Goal: Information Seeking & Learning: Learn about a topic

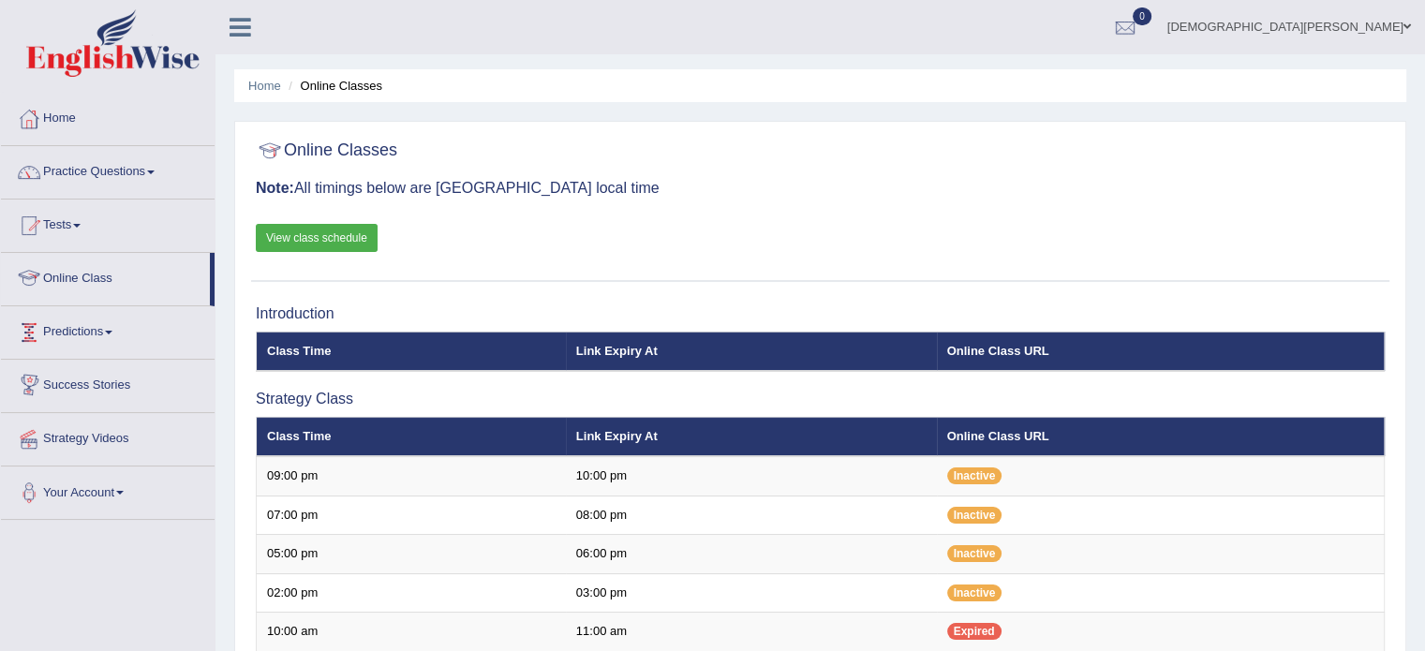
click at [87, 280] on link "Online Class" at bounding box center [105, 276] width 209 height 47
click at [65, 111] on link "Home" at bounding box center [108, 116] width 214 height 47
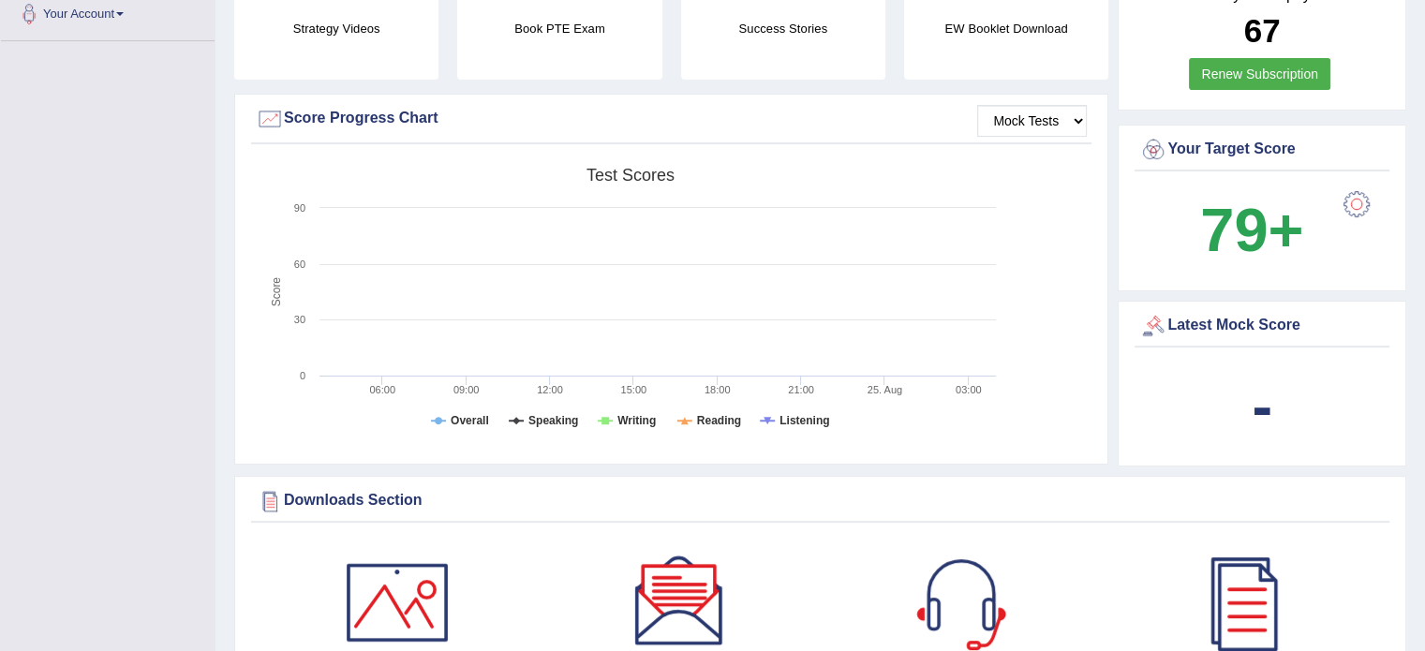
scroll to position [480, 0]
click at [1295, 238] on b "79+" at bounding box center [1251, 229] width 103 height 68
click at [1362, 208] on div at bounding box center [1356, 203] width 37 height 37
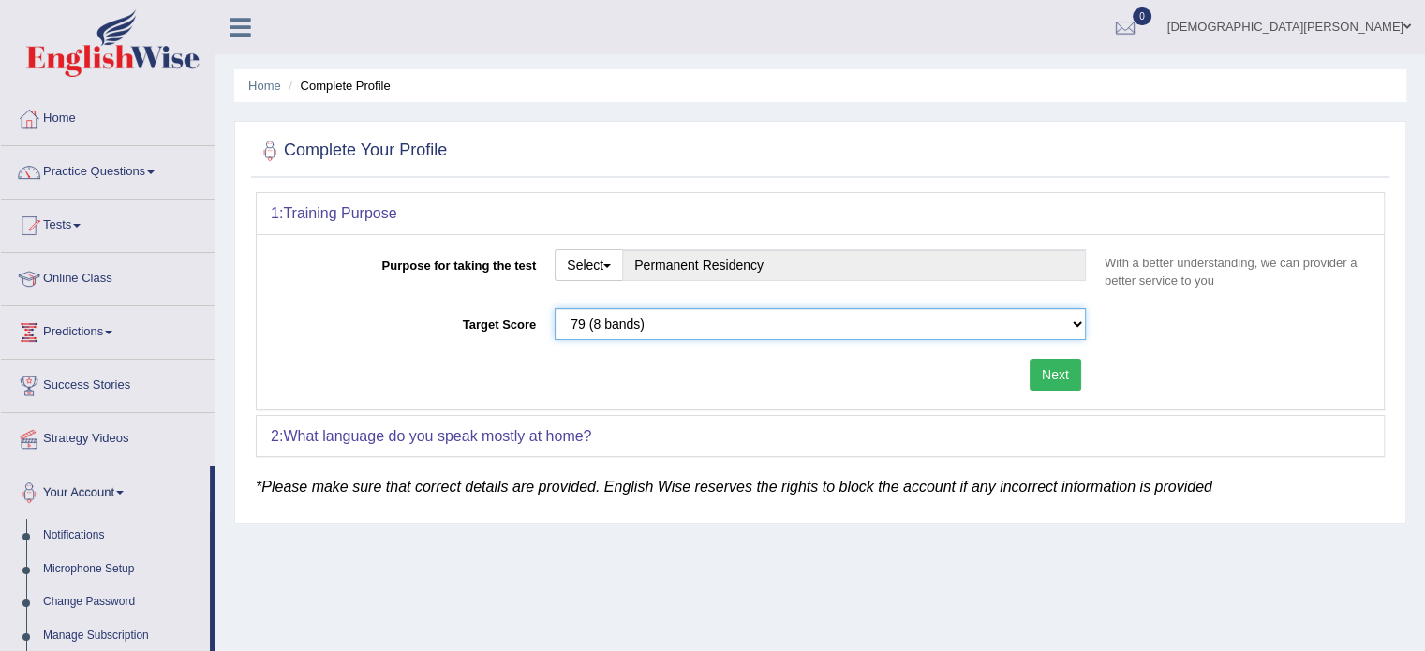
click at [1076, 322] on select "Please select the correct value 50 (6 bands) 58 (6.5 bands) 65 (7 bands) 79 (8 …" at bounding box center [820, 324] width 531 height 32
click at [555, 308] on select "Please select the correct value 50 (6 bands) 58 (6.5 bands) 65 (7 bands) 79 (8 …" at bounding box center [820, 324] width 531 height 32
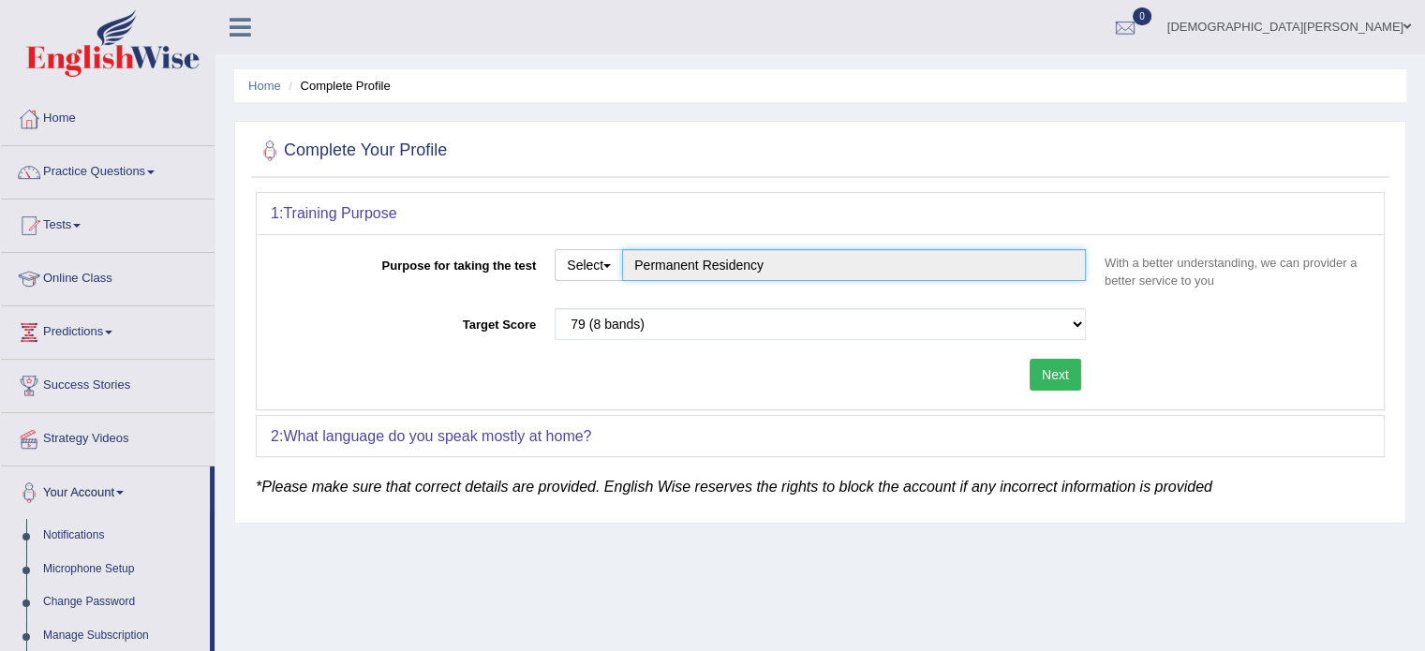
click at [955, 263] on input "Permanent Residency" at bounding box center [854, 265] width 464 height 32
click at [604, 264] on button "Select" at bounding box center [589, 265] width 68 height 32
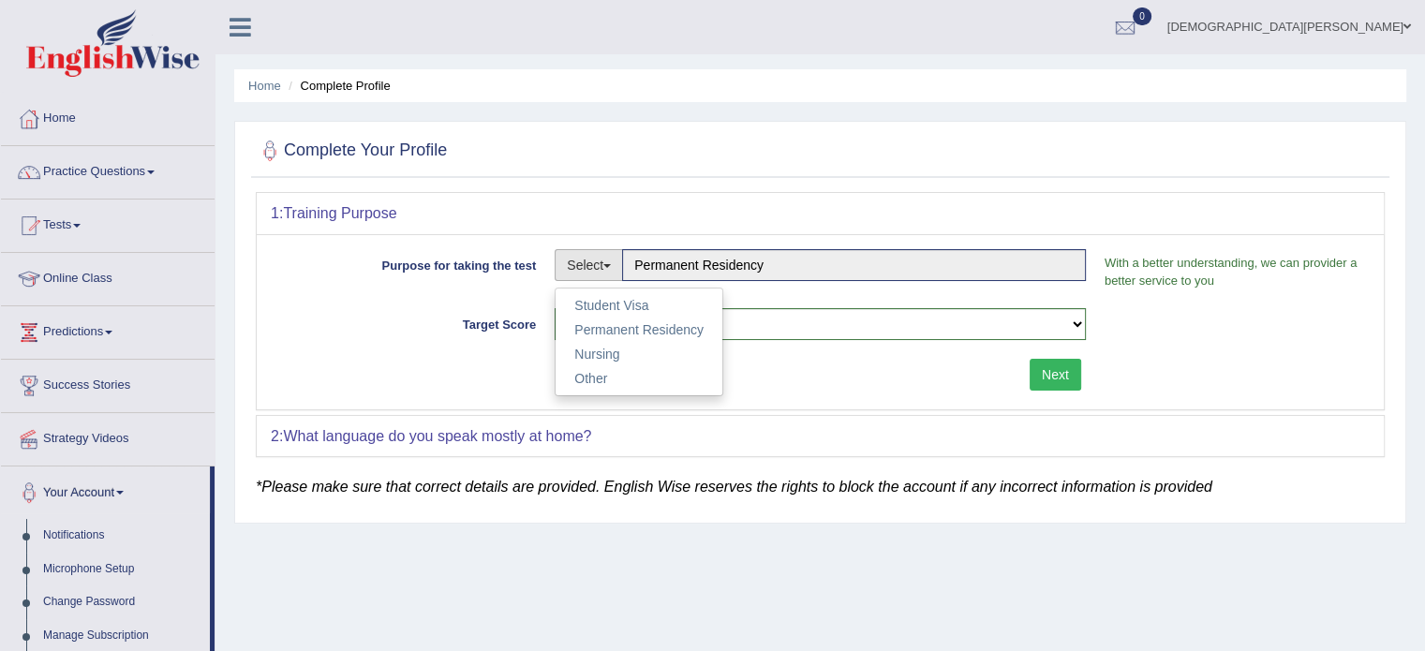
click at [397, 392] on div "Next" at bounding box center [683, 377] width 824 height 37
click at [86, 134] on link "Home" at bounding box center [108, 116] width 214 height 47
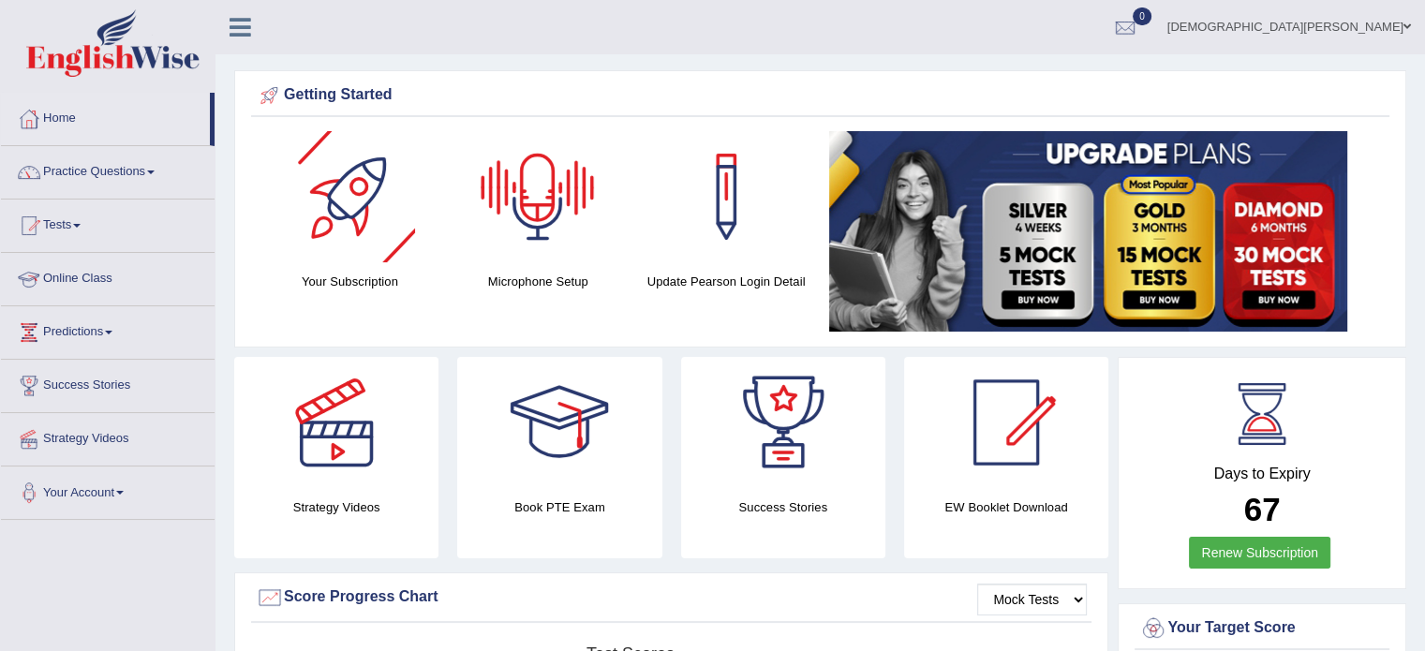
click at [63, 284] on link "Online Class" at bounding box center [108, 276] width 214 height 47
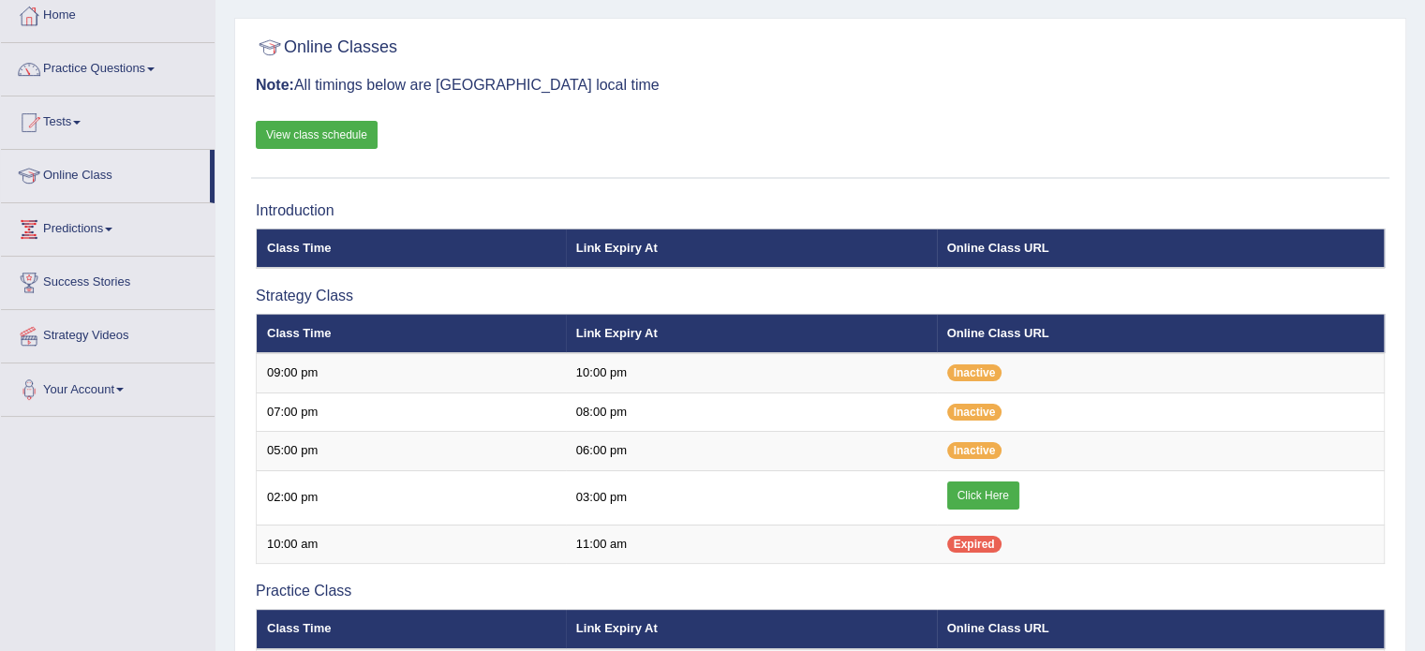
scroll to position [109, 0]
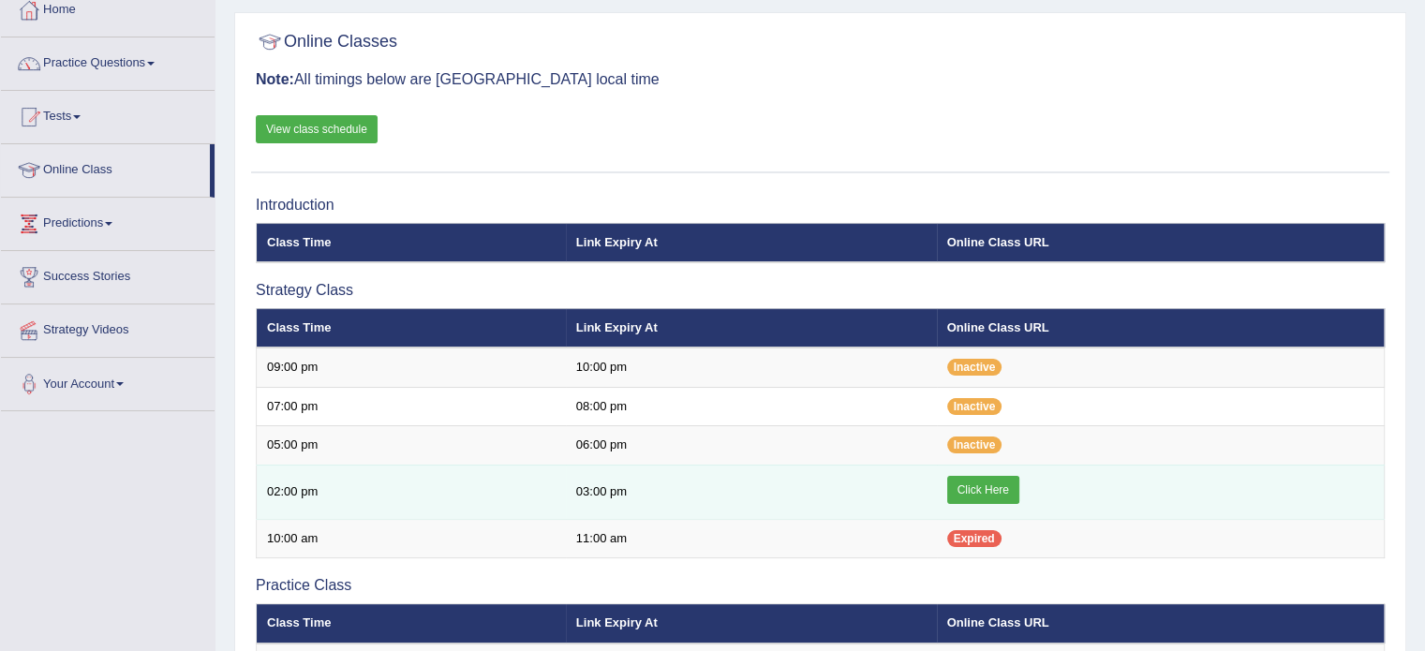
click at [987, 488] on link "Click Here" at bounding box center [983, 490] width 72 height 28
drag, startPoint x: 0, startPoint y: 0, endPoint x: 983, endPoint y: 489, distance: 1097.6
click at [983, 489] on link "Click Here" at bounding box center [983, 490] width 72 height 28
